Goal: Transaction & Acquisition: Purchase product/service

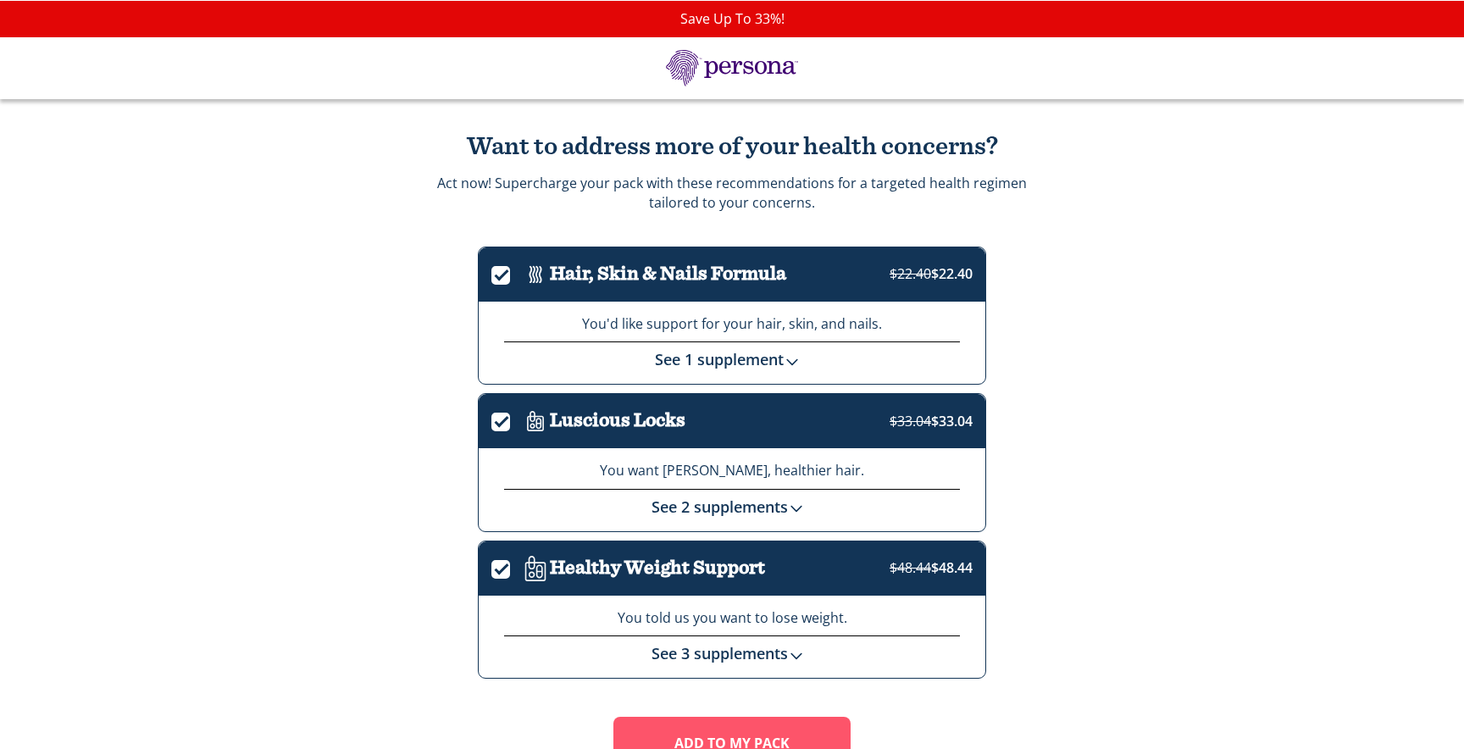
scroll to position [96, 0]
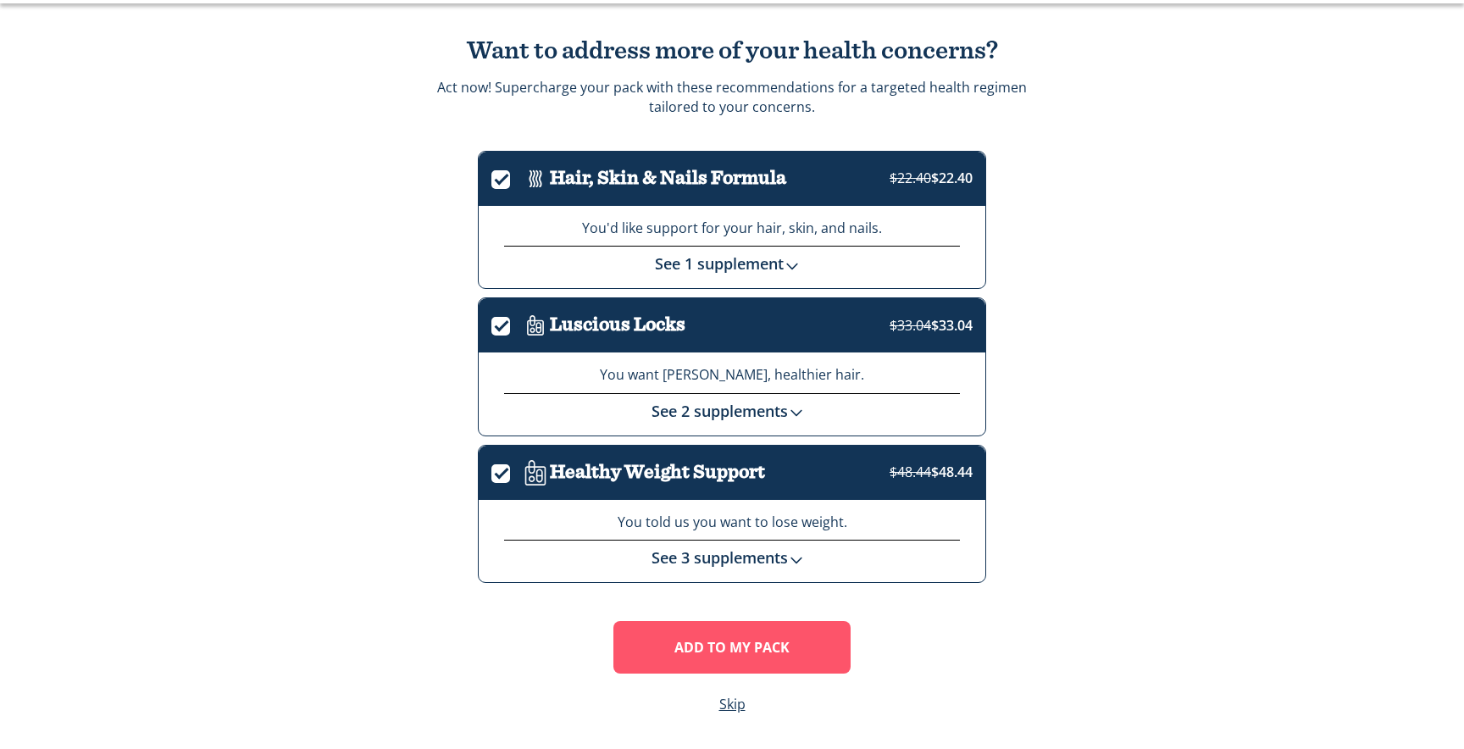
click at [761, 553] on link "See 3 supplements" at bounding box center [733, 557] width 162 height 20
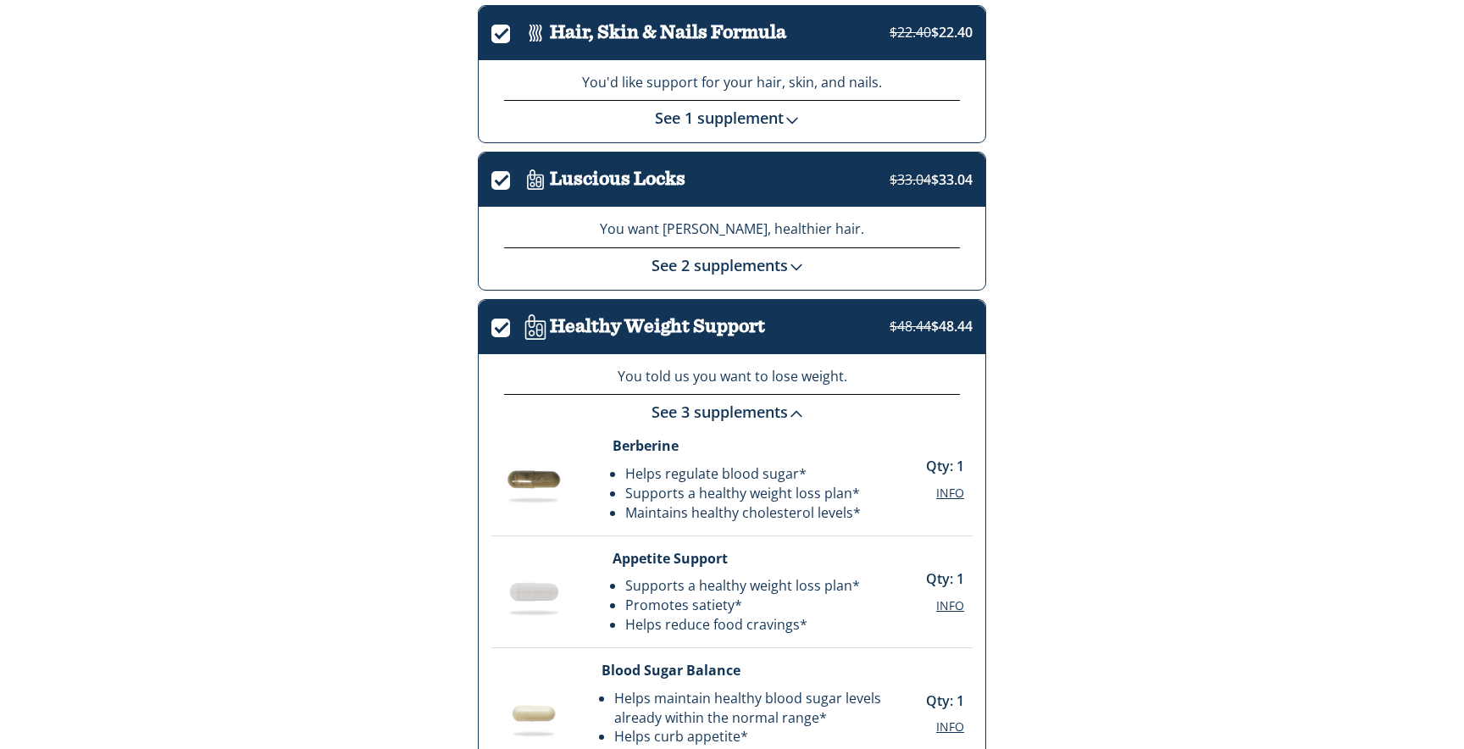
scroll to position [320, 0]
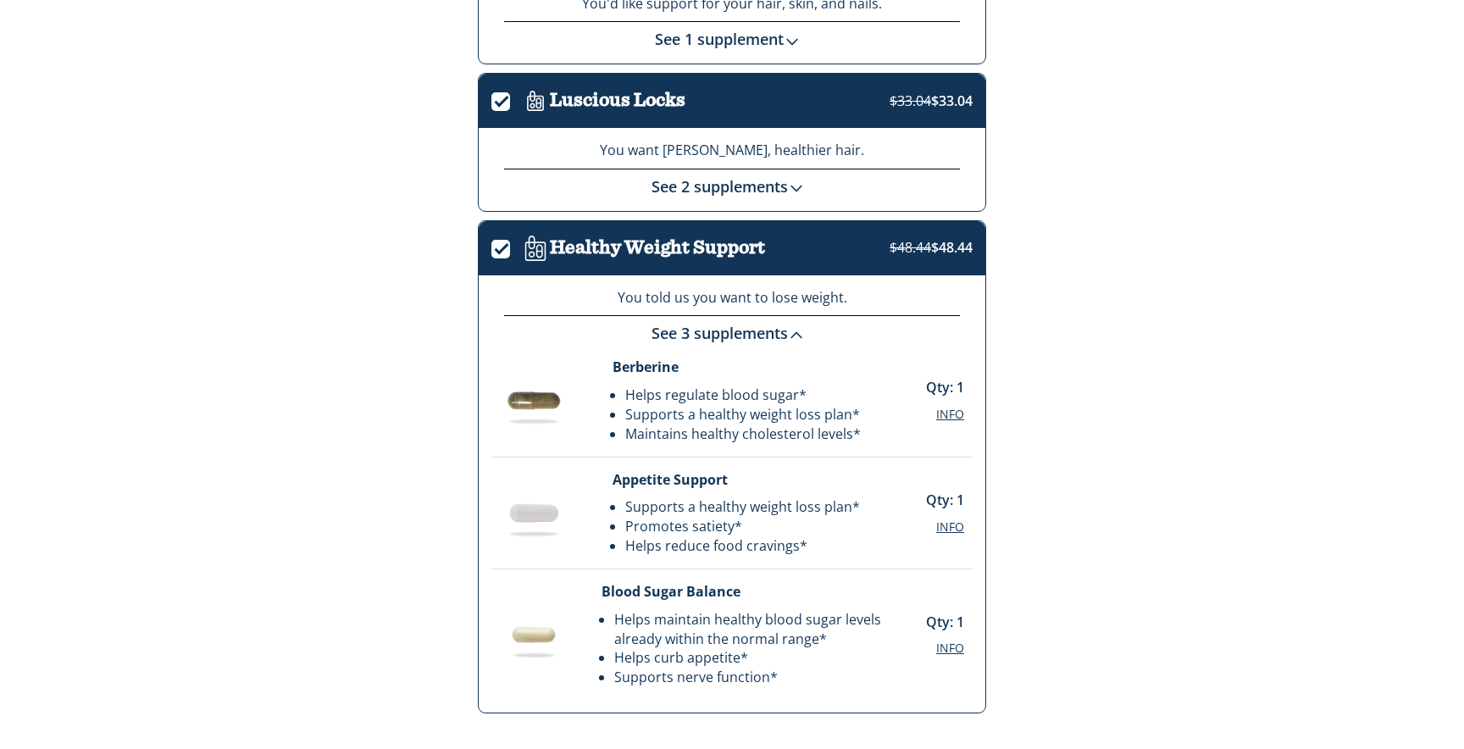
click at [760, 333] on link "See 3 supplements" at bounding box center [733, 333] width 162 height 20
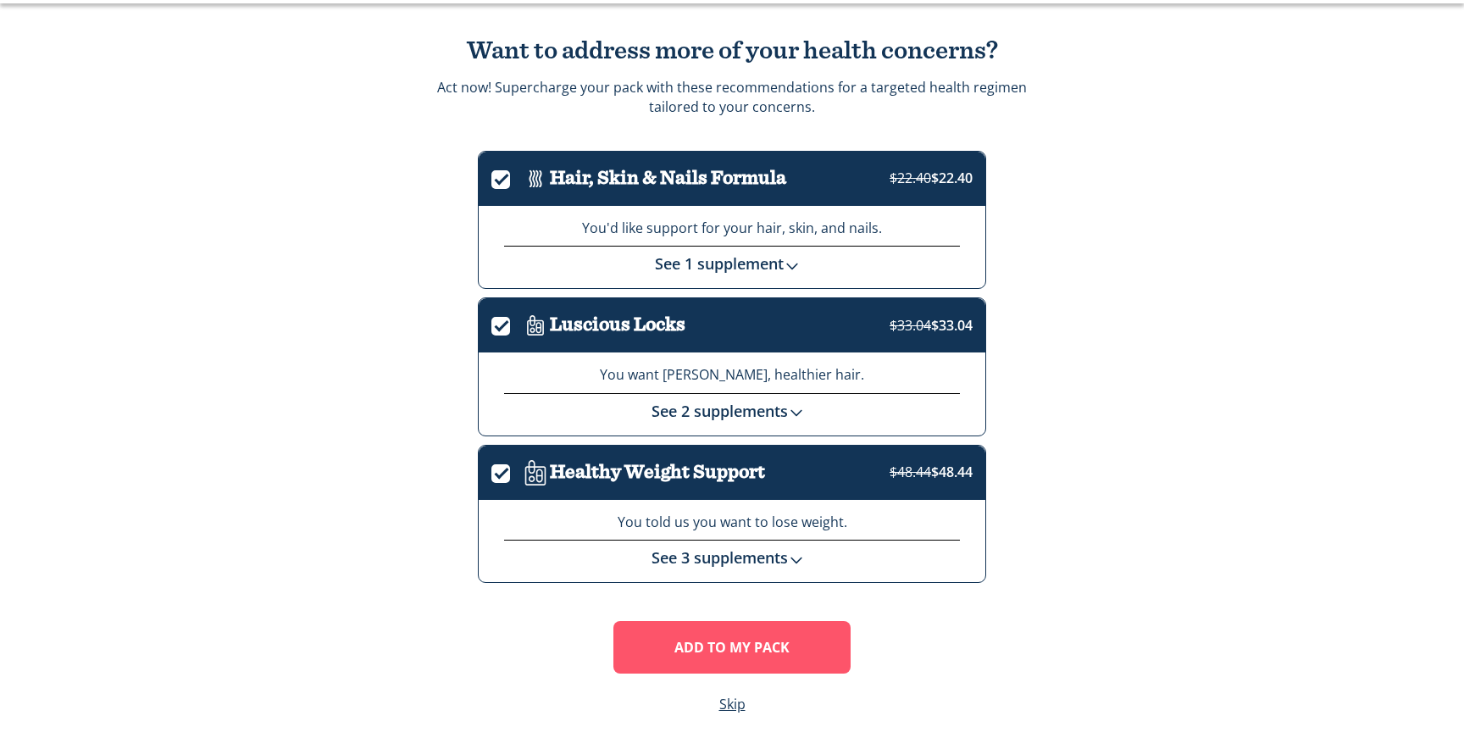
scroll to position [96, 0]
click at [727, 710] on link "Skip" at bounding box center [733, 704] width 26 height 19
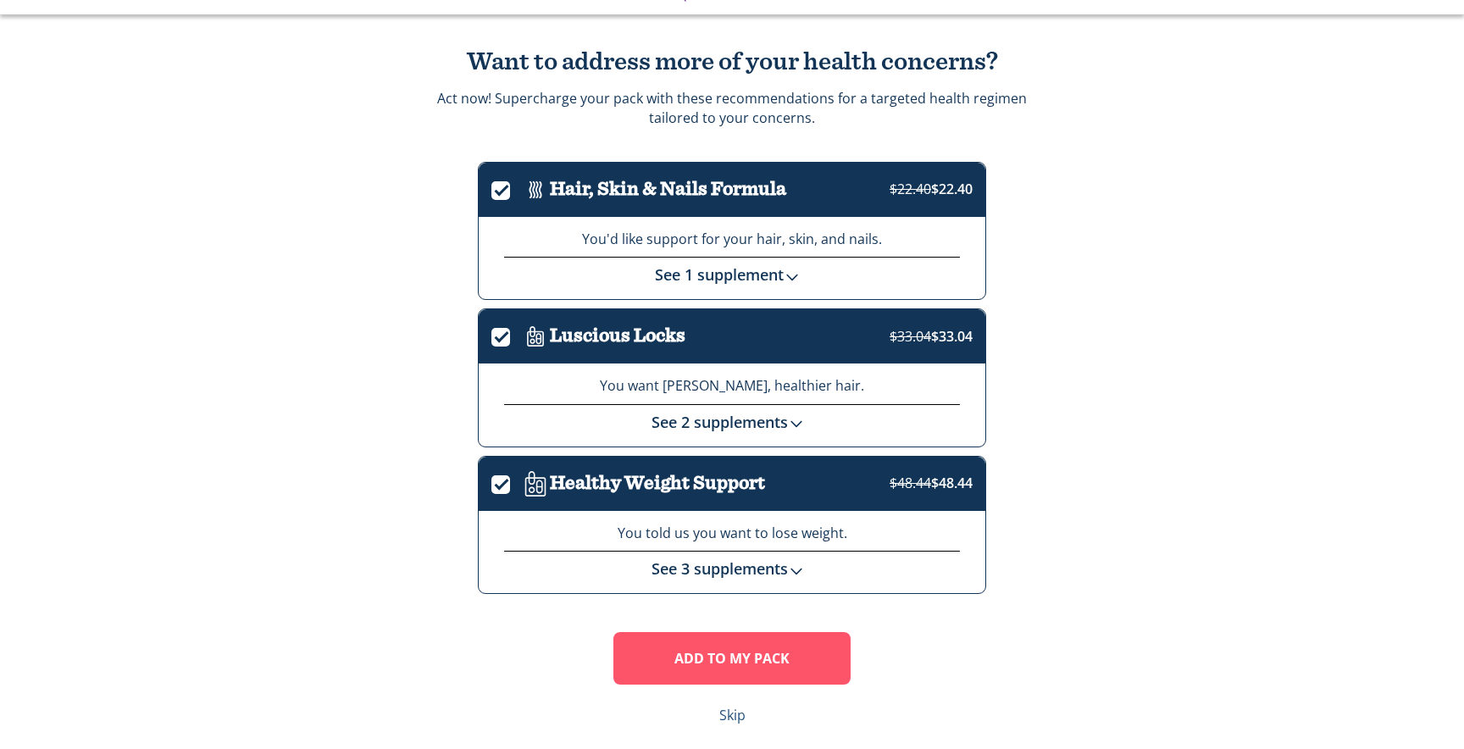
scroll to position [96, 0]
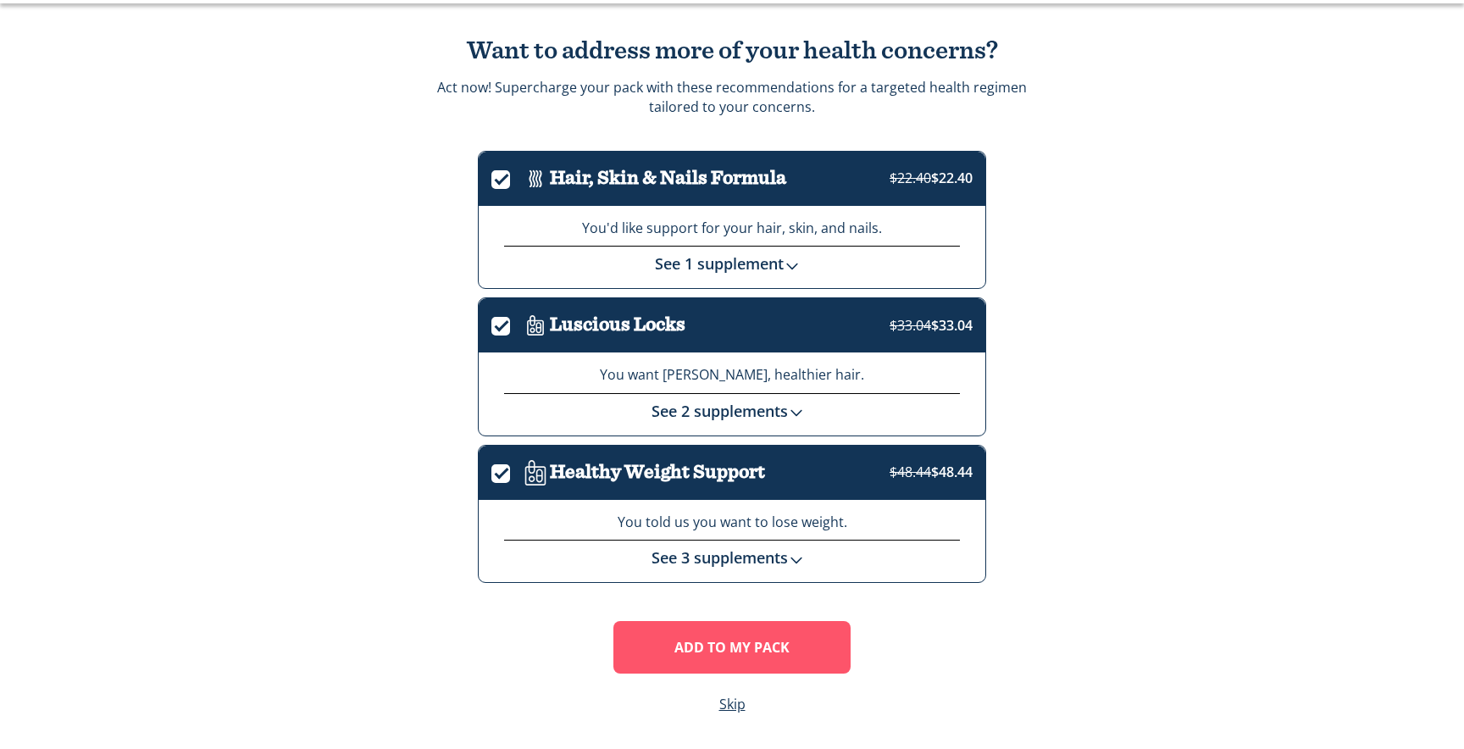
click at [503, 475] on label "." at bounding box center [507, 470] width 30 height 19
click at [492, 475] on input "." at bounding box center [492, 475] width 0 height 0
click at [503, 325] on label "." at bounding box center [507, 323] width 30 height 19
click at [492, 327] on input "." at bounding box center [492, 327] width 0 height 0
click at [492, 184] on label "." at bounding box center [507, 176] width 30 height 19
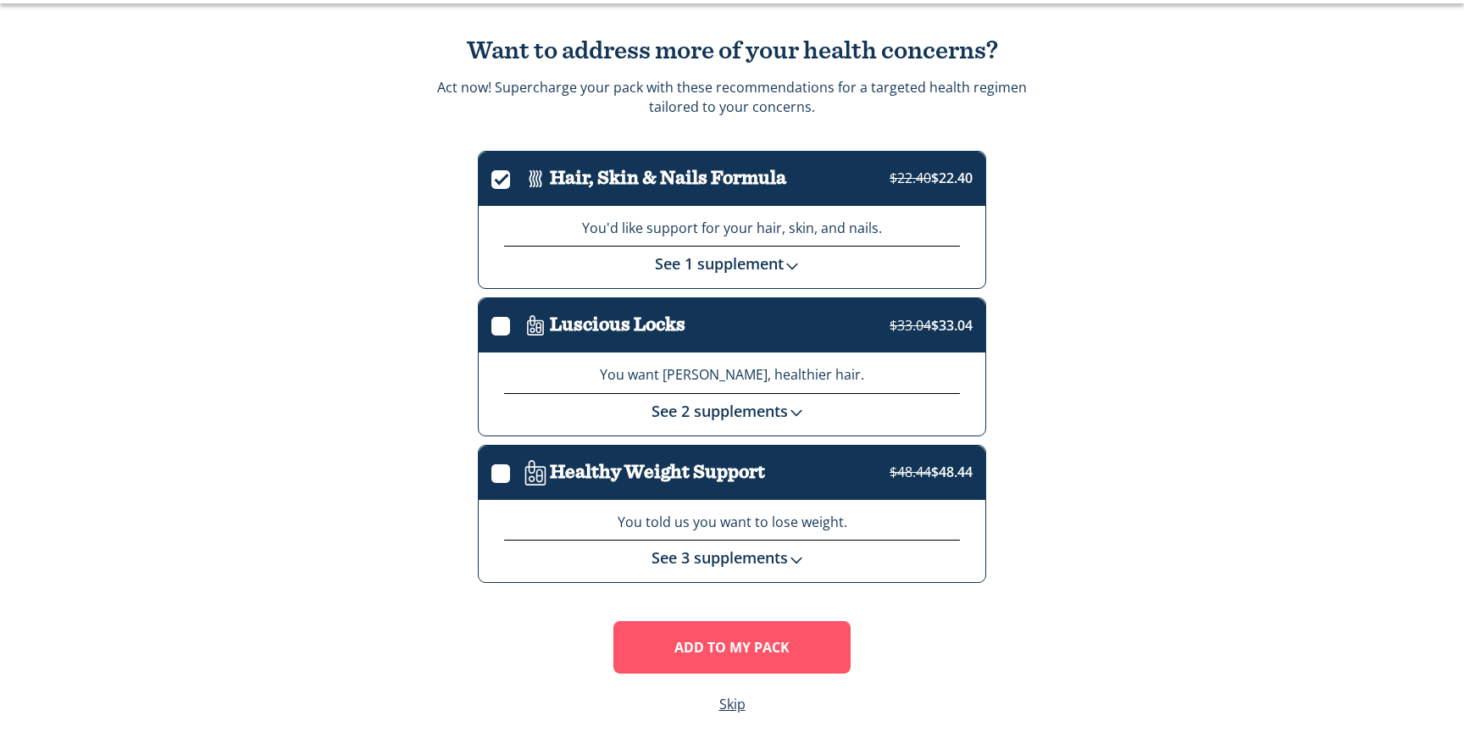
click at [492, 181] on input "." at bounding box center [492, 181] width 0 height 0
click at [730, 704] on link "Skip" at bounding box center [733, 704] width 26 height 19
